Goal: Find specific page/section: Find specific page/section

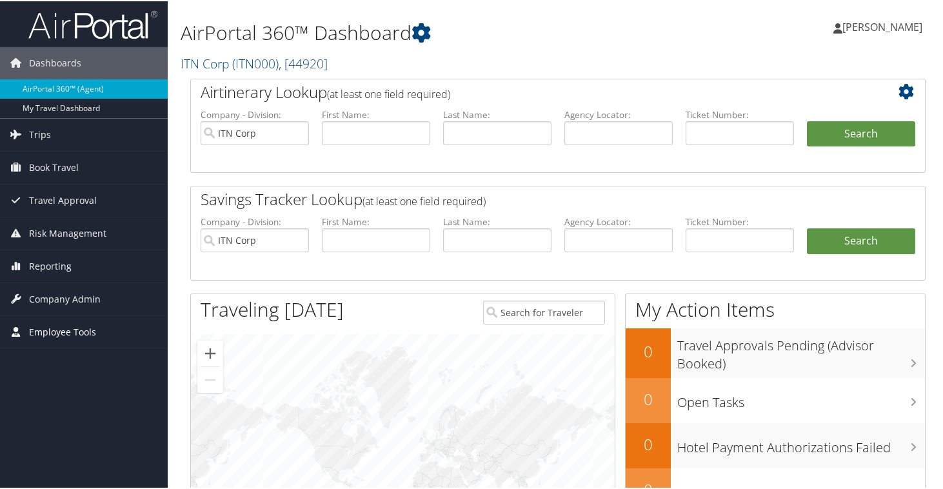
click at [41, 340] on span "Employee Tools" at bounding box center [62, 331] width 67 height 32
click at [41, 328] on span "Employee Tools" at bounding box center [62, 331] width 67 height 32
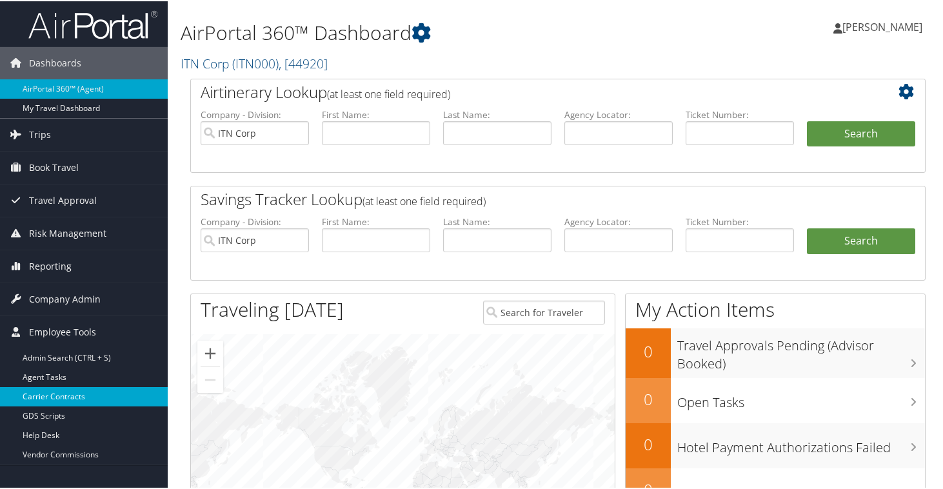
click at [48, 397] on link "Carrier Contracts" at bounding box center [84, 395] width 168 height 19
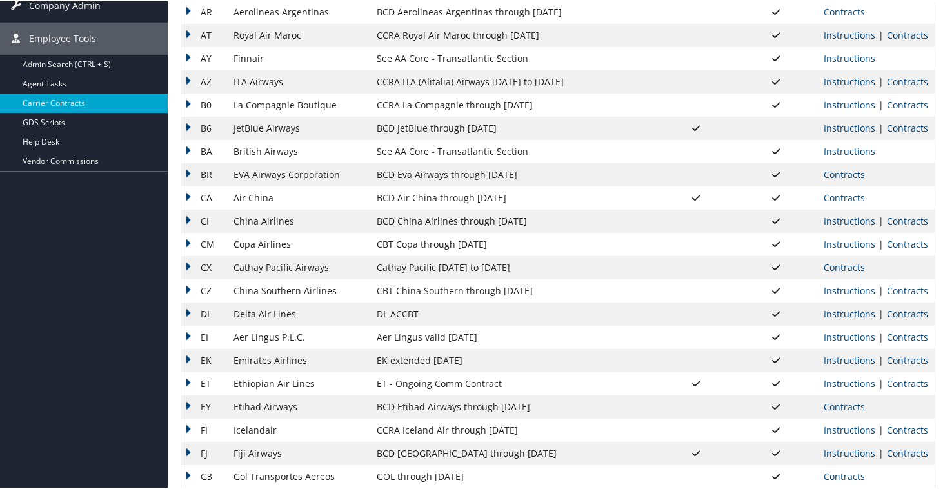
scroll to position [288, 0]
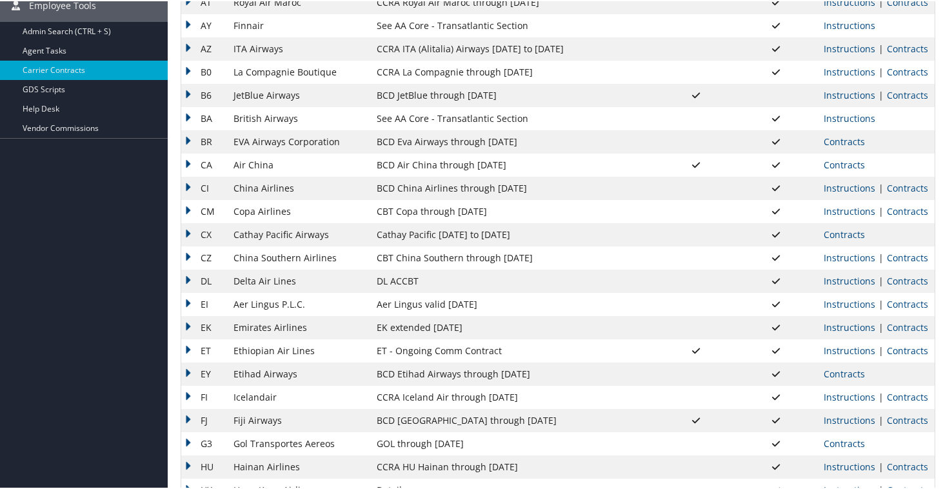
click at [187, 283] on td "DL" at bounding box center [204, 279] width 46 height 23
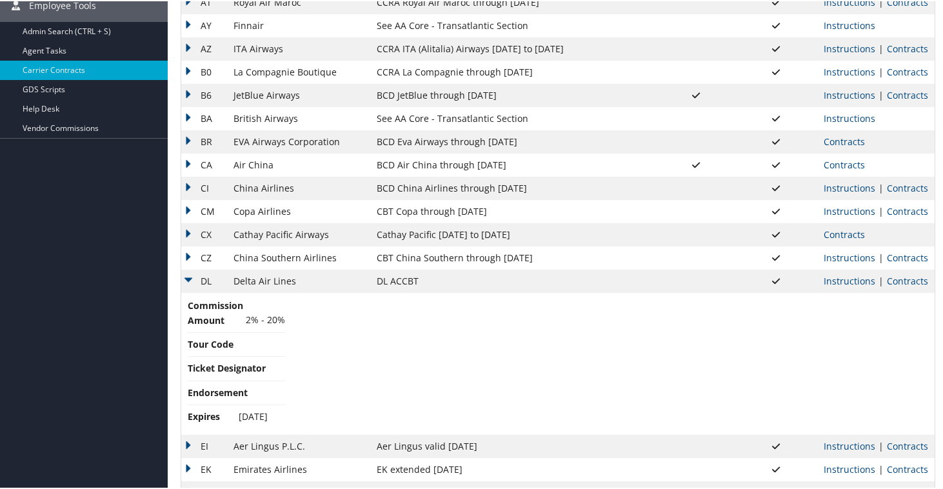
click at [884, 273] on td "Instructions | Contracts" at bounding box center [875, 279] width 117 height 23
click at [887, 278] on link "Contracts" at bounding box center [907, 280] width 41 height 12
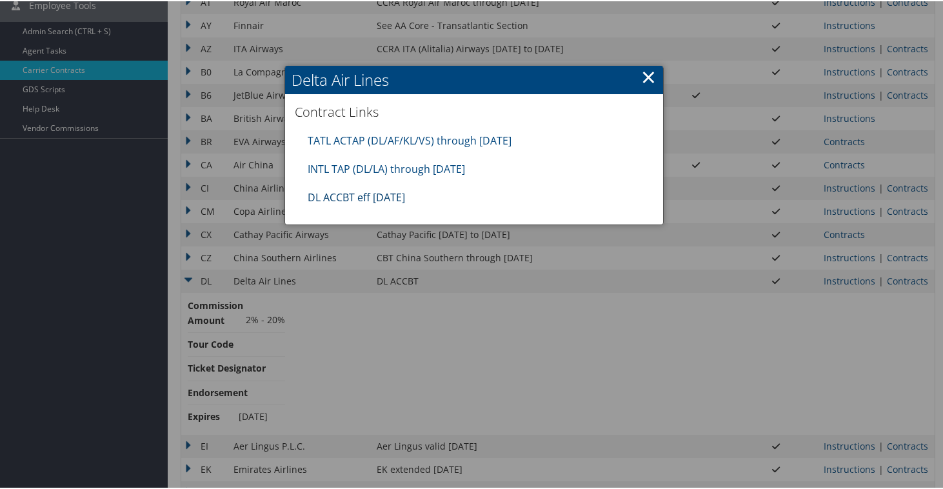
click at [391, 199] on link "DL ACCBT eff Aug 2025" at bounding box center [356, 196] width 97 height 14
click at [644, 74] on link "×" at bounding box center [648, 76] width 15 height 26
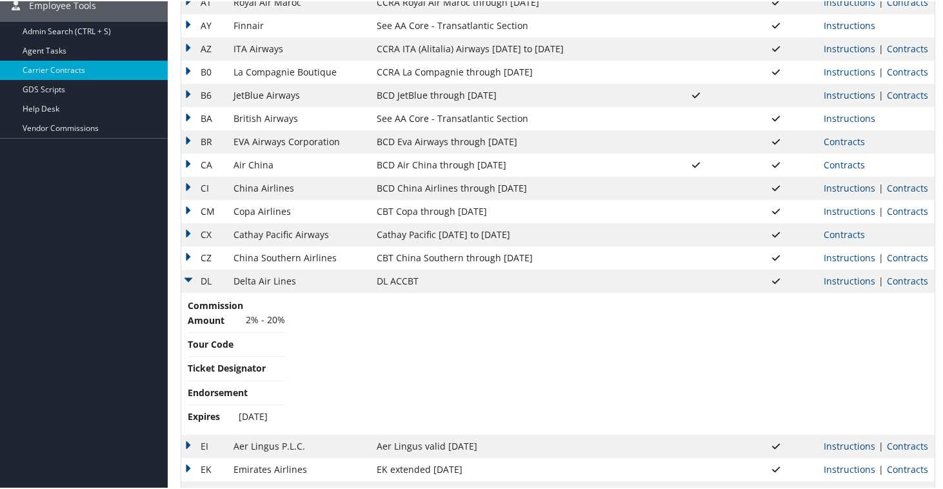
scroll to position [290, 0]
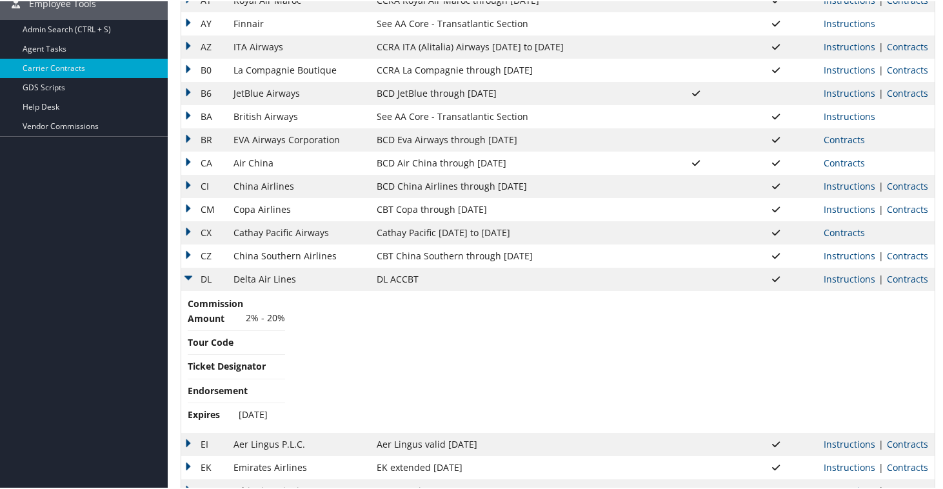
click at [192, 271] on td "DL" at bounding box center [204, 277] width 46 height 23
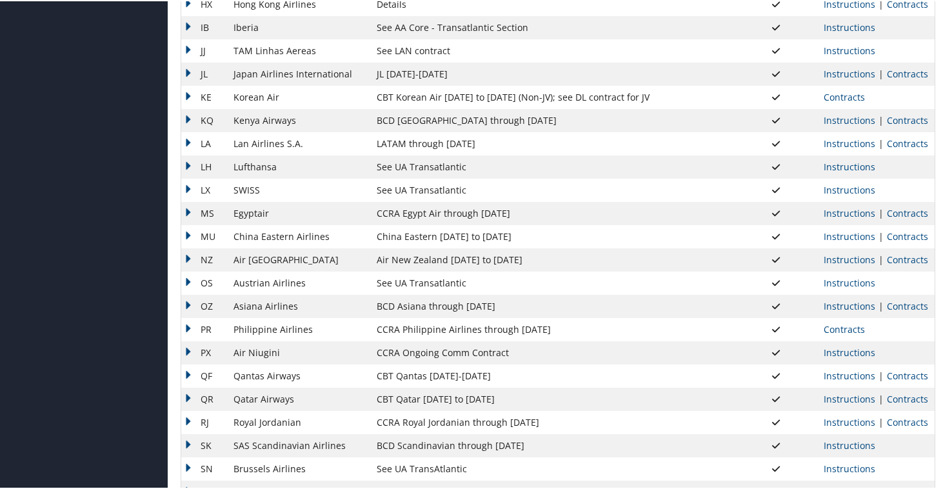
scroll to position [995, 0]
